Goal: Transaction & Acquisition: Purchase product/service

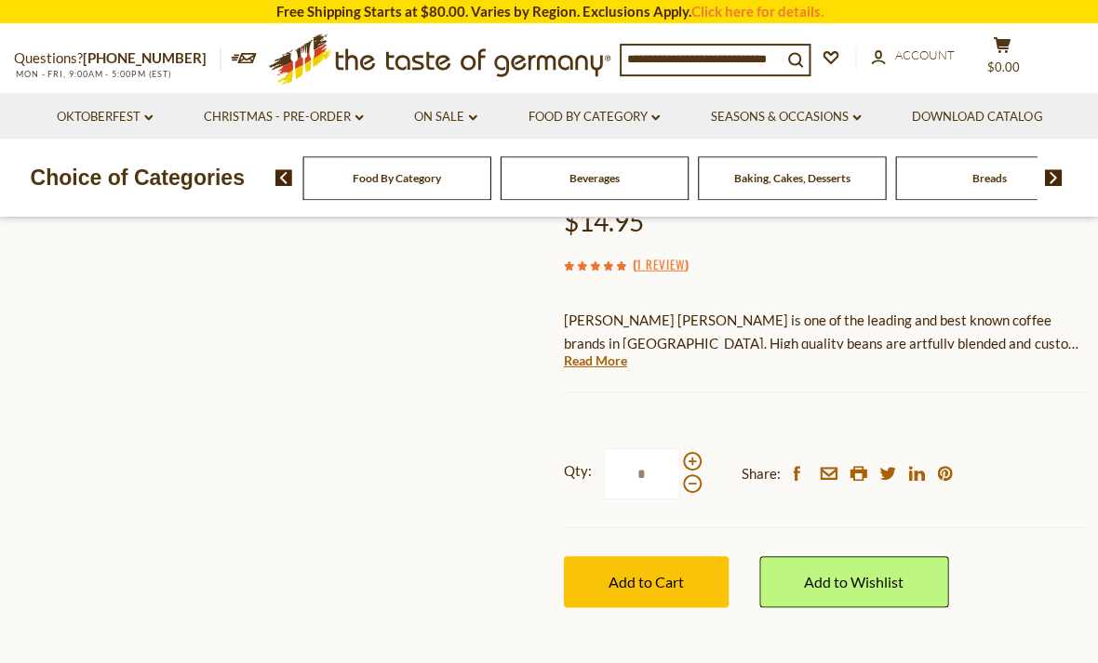
scroll to position [154, 0]
click at [676, 448] on input "*" at bounding box center [641, 473] width 76 height 51
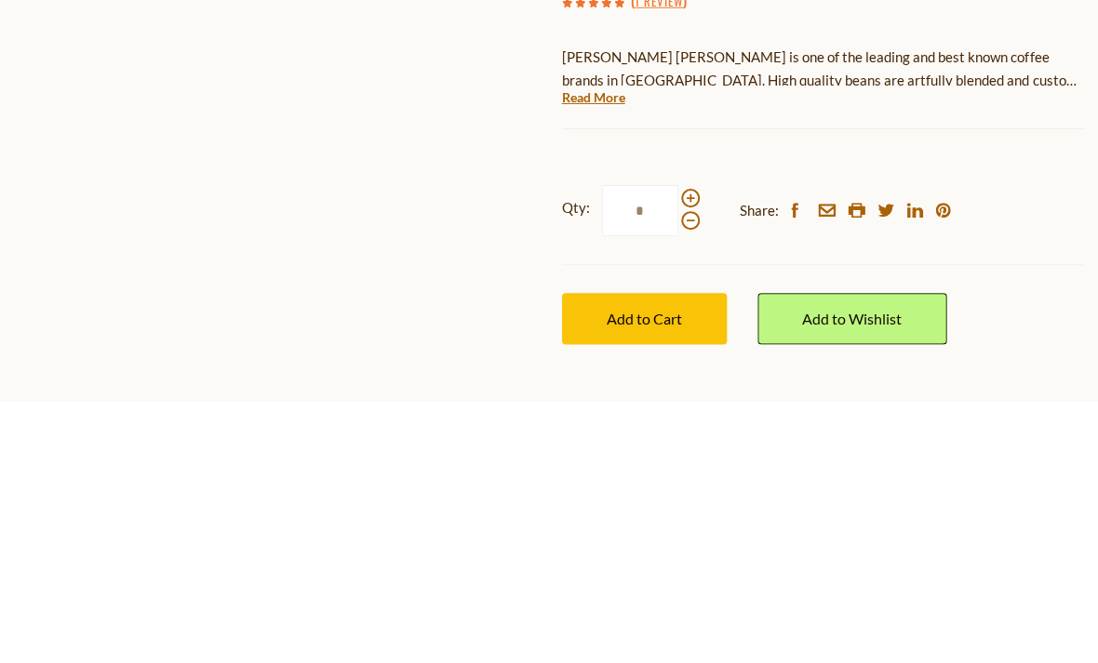
click at [688, 451] on span at bounding box center [691, 460] width 19 height 19
click at [679, 448] on input "*" at bounding box center [641, 473] width 76 height 51
click at [688, 451] on span at bounding box center [691, 460] width 19 height 19
click at [679, 448] on input "*" at bounding box center [641, 473] width 76 height 51
click at [693, 451] on span at bounding box center [691, 460] width 19 height 19
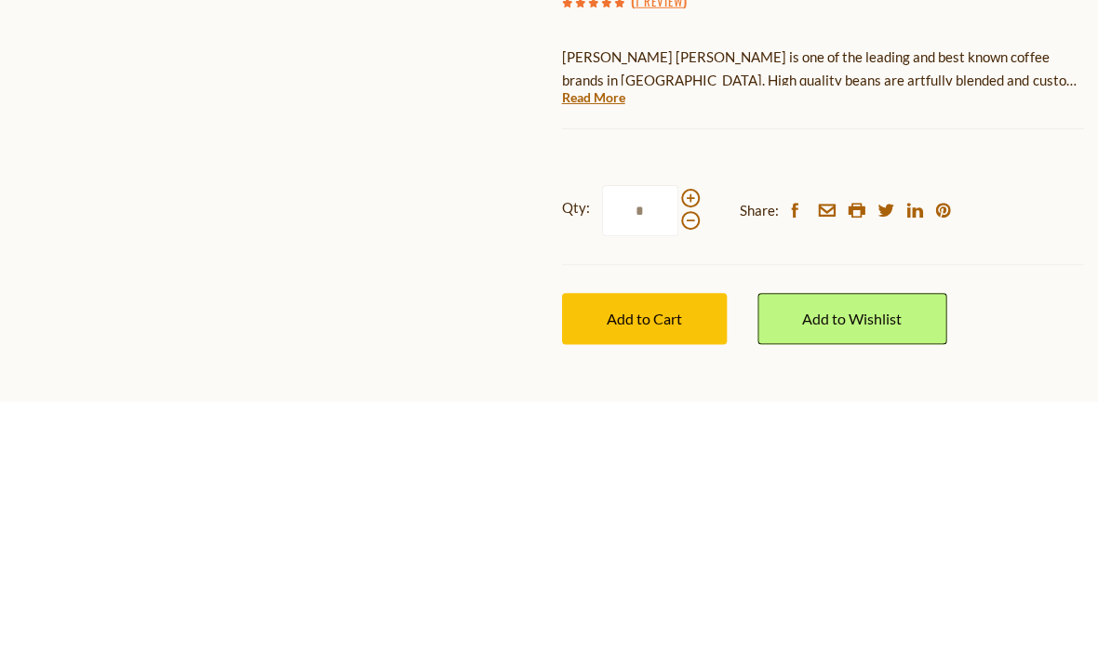
click at [679, 448] on input "*" at bounding box center [641, 473] width 76 height 51
click at [804, 528] on div "Add to Wishlist" at bounding box center [852, 581] width 189 height 107
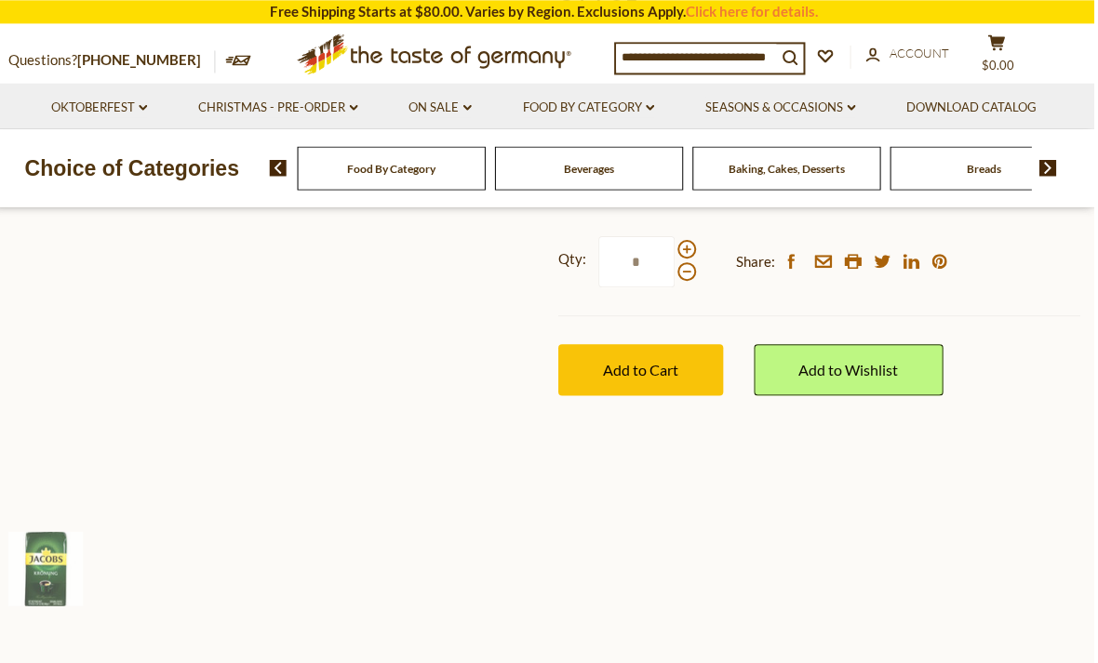
scroll to position [367, 2]
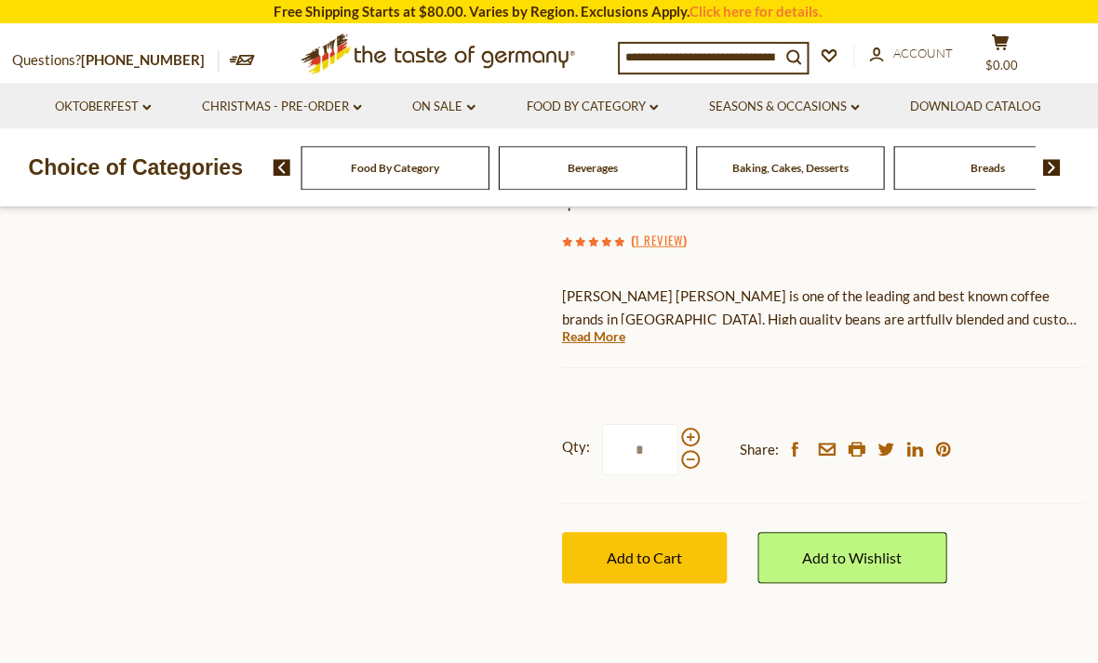
click at [695, 427] on span at bounding box center [691, 436] width 19 height 19
click at [679, 423] on input "*" at bounding box center [641, 448] width 76 height 51
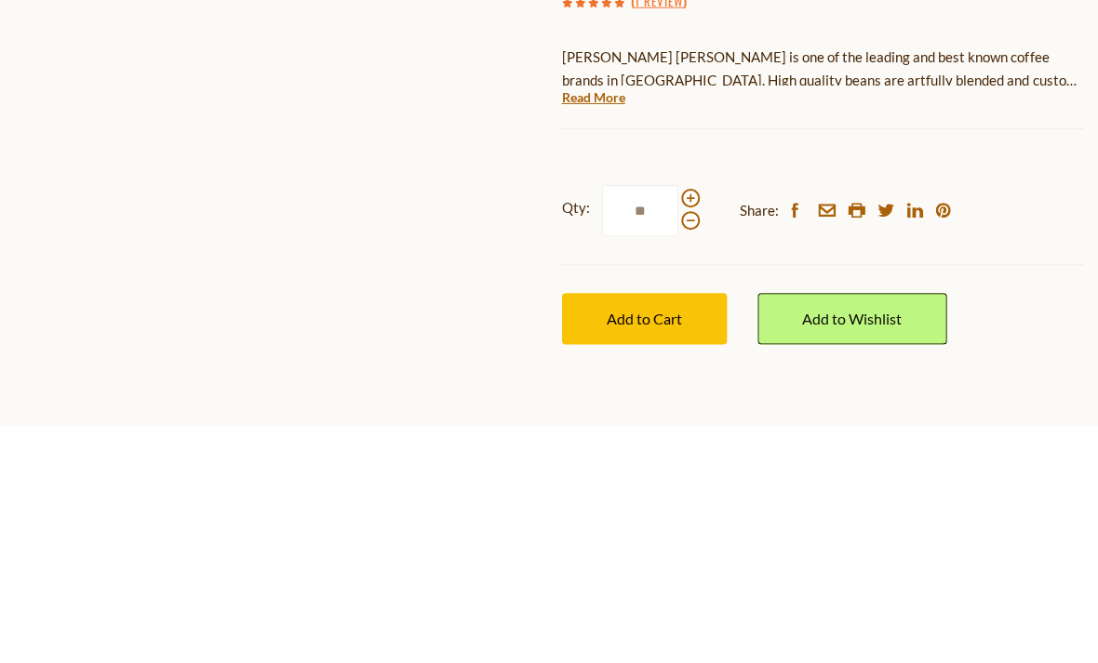
type input "*"
click at [691, 427] on span at bounding box center [691, 436] width 19 height 19
click at [679, 423] on input "*" at bounding box center [641, 448] width 76 height 51
click at [688, 427] on span at bounding box center [691, 436] width 19 height 19
click at [679, 423] on input "*" at bounding box center [641, 448] width 76 height 51
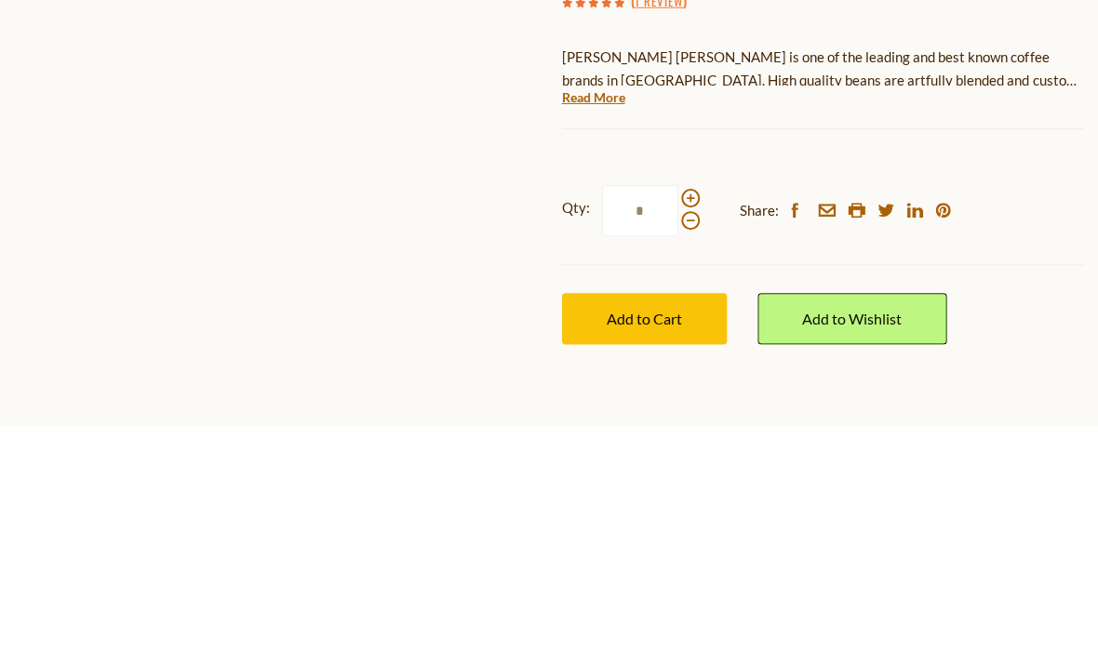
click at [675, 423] on input "*" at bounding box center [641, 448] width 76 height 51
click at [696, 427] on span at bounding box center [691, 436] width 19 height 19
click at [679, 423] on input "*" at bounding box center [641, 448] width 76 height 51
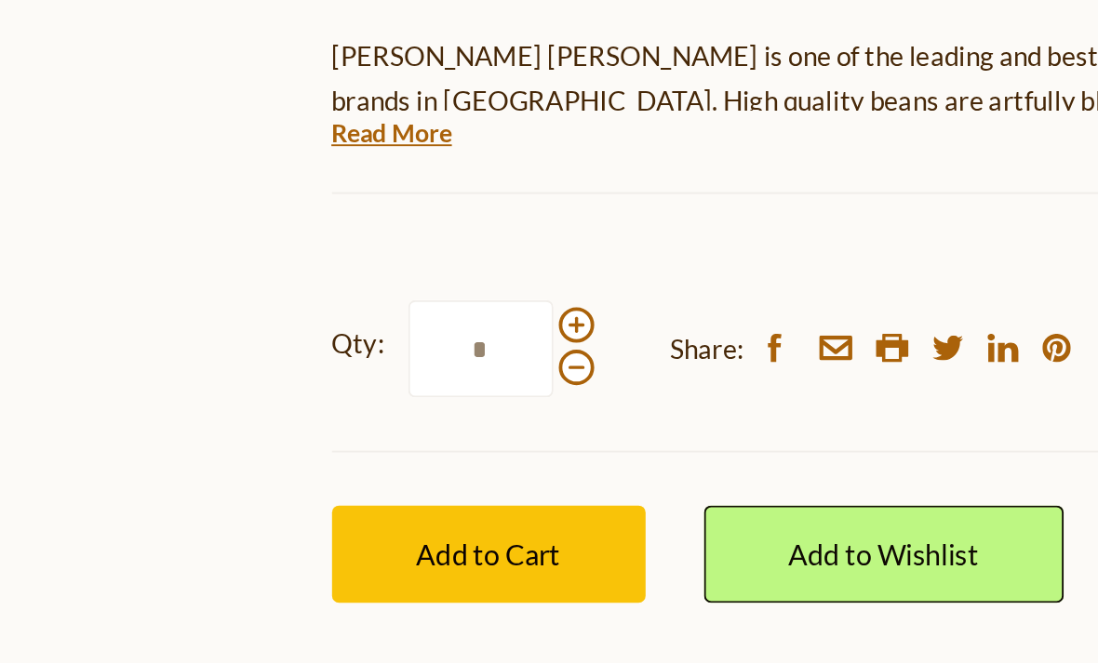
click at [682, 427] on span at bounding box center [691, 436] width 19 height 19
click at [603, 423] on input "*" at bounding box center [641, 448] width 76 height 51
click at [563, 395] on div "Qty: * Share: facebook email printer twitter linkedin pinterest" at bounding box center [823, 449] width 521 height 108
click at [682, 427] on span at bounding box center [691, 436] width 19 height 19
click at [603, 423] on input "*" at bounding box center [641, 448] width 76 height 51
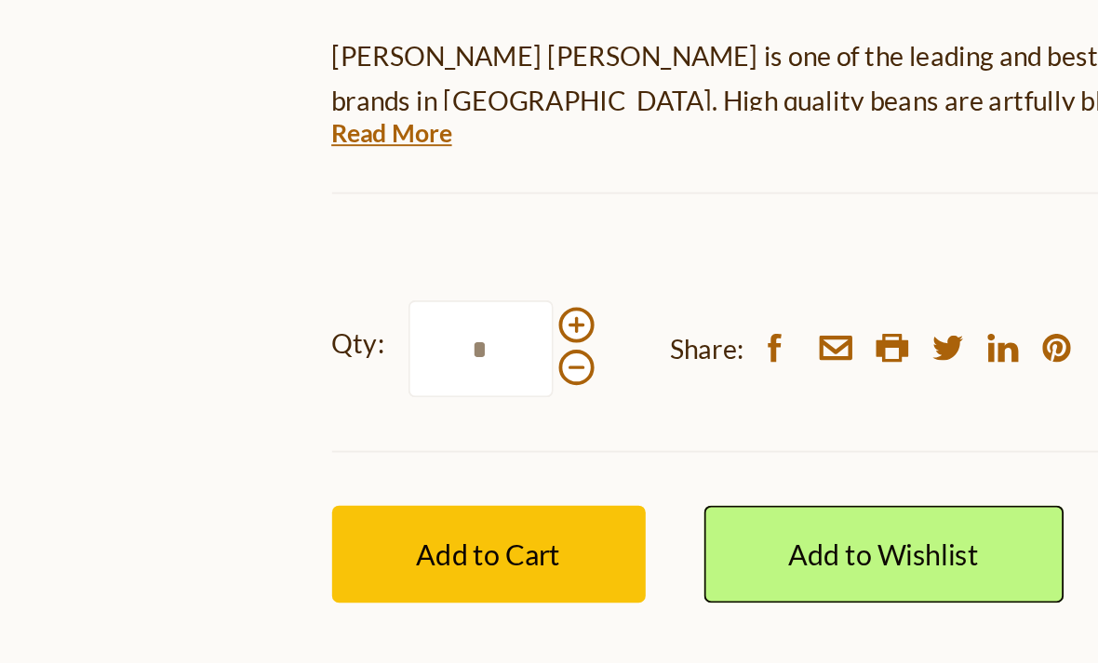
click at [682, 427] on span at bounding box center [691, 436] width 19 height 19
click at [603, 423] on input "*" at bounding box center [641, 448] width 76 height 51
type input "*"
click at [563, 531] on button "Add to Cart" at bounding box center [645, 556] width 165 height 51
